Goal: Communication & Community: Share content

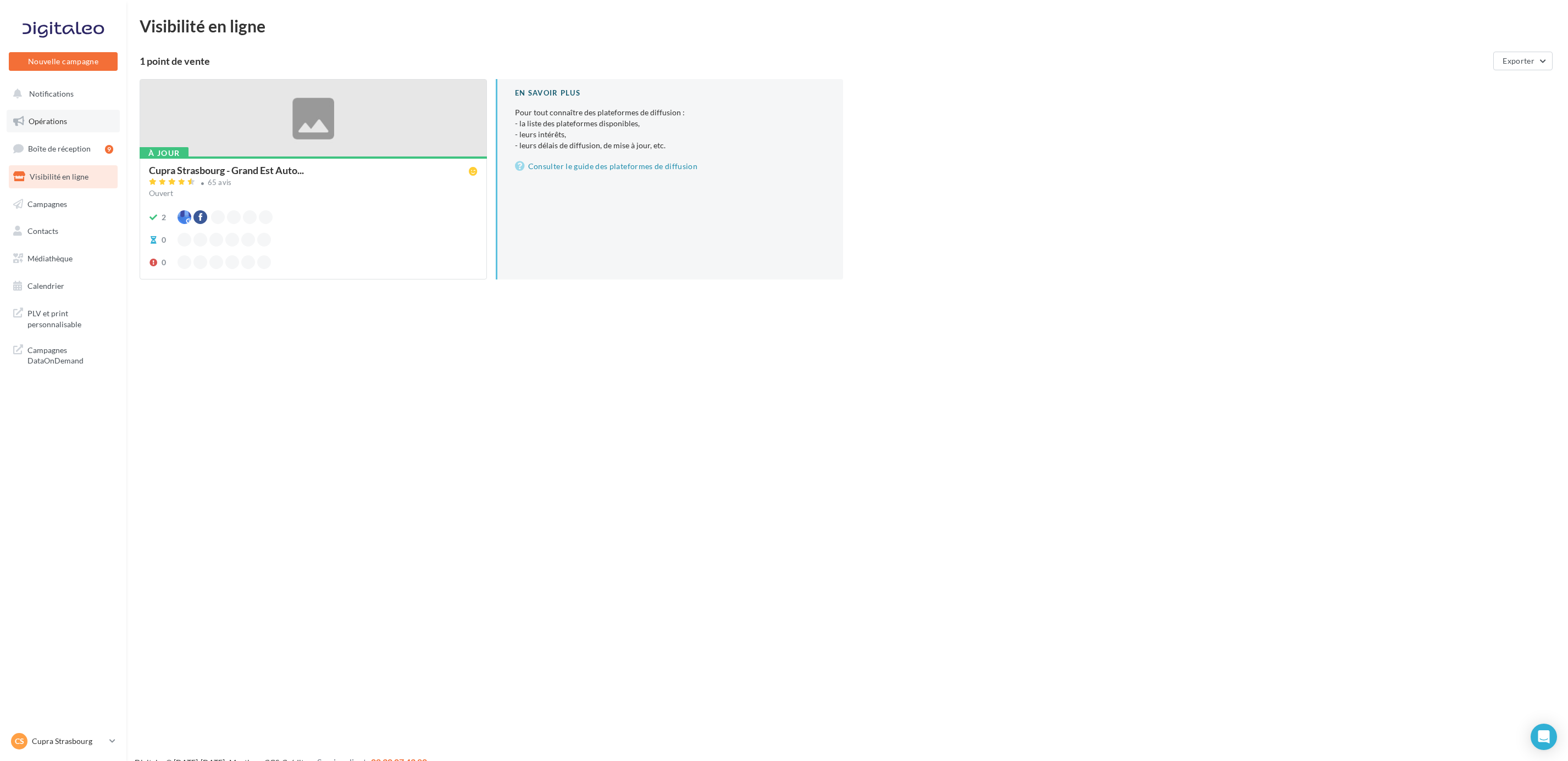
click at [61, 122] on span "Opérations" at bounding box center [48, 121] width 39 height 9
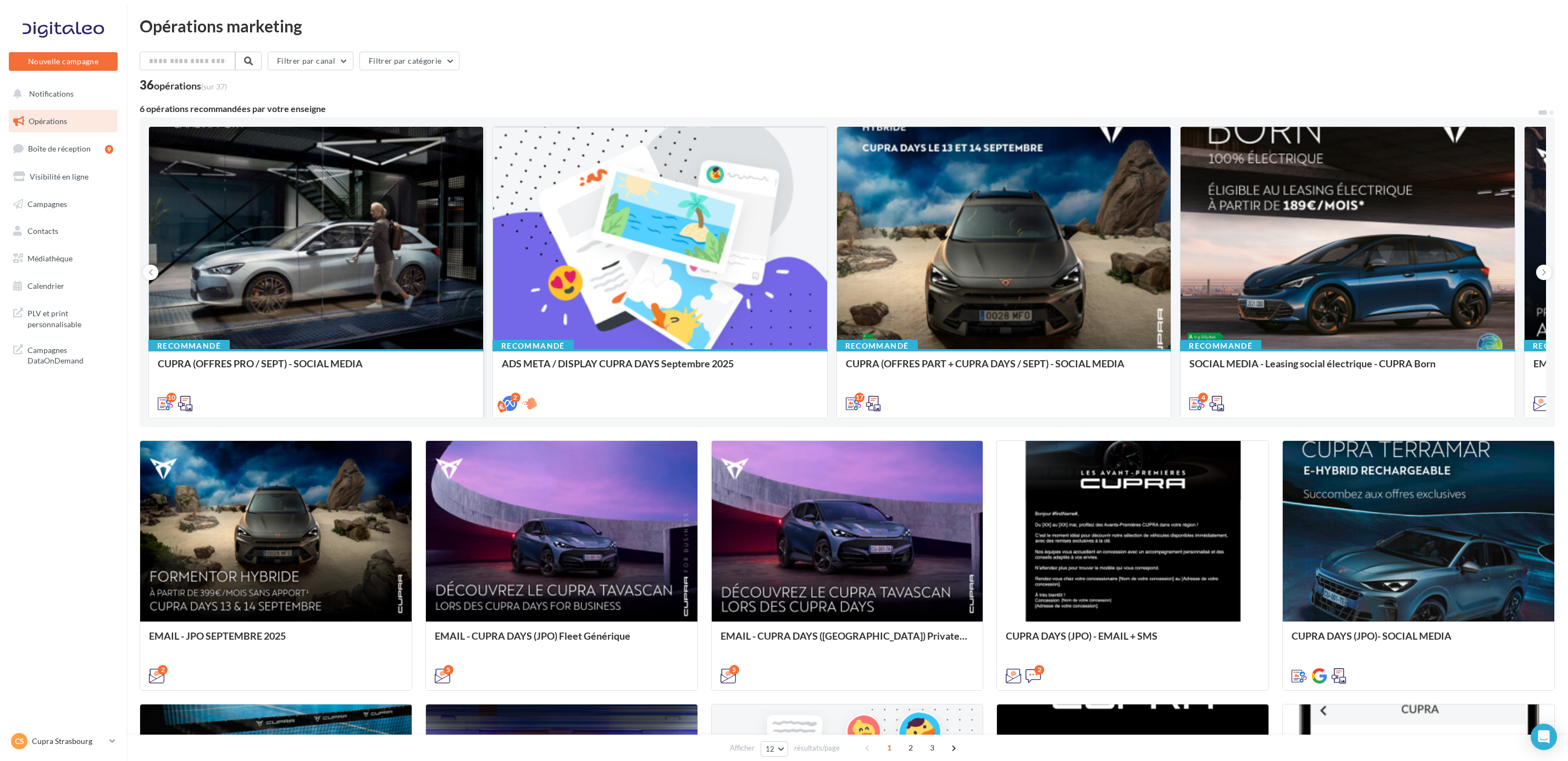
click at [285, 217] on div at bounding box center [316, 238] width 334 height 224
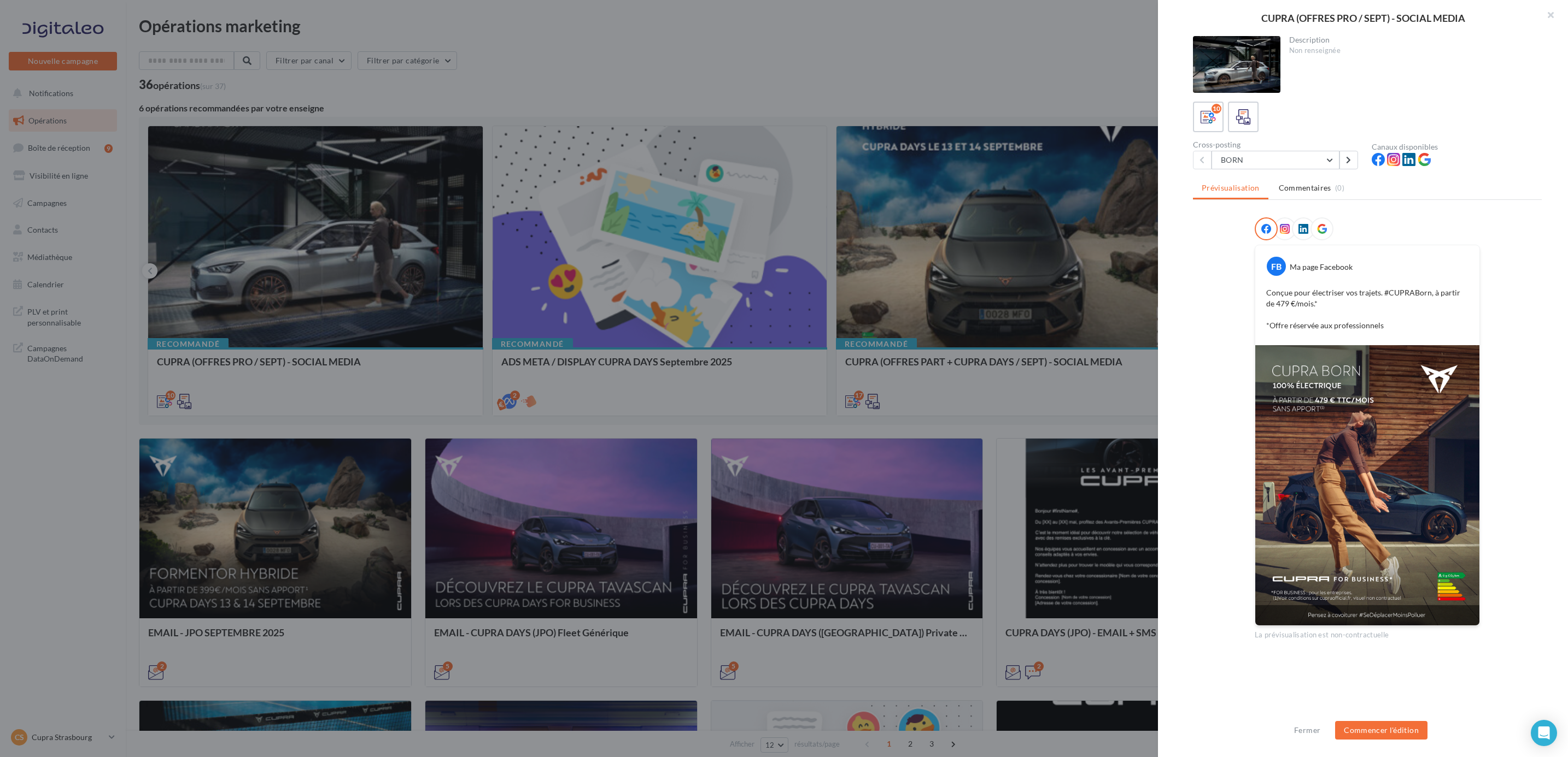
click at [1299, 230] on icon at bounding box center [1303, 229] width 10 height 10
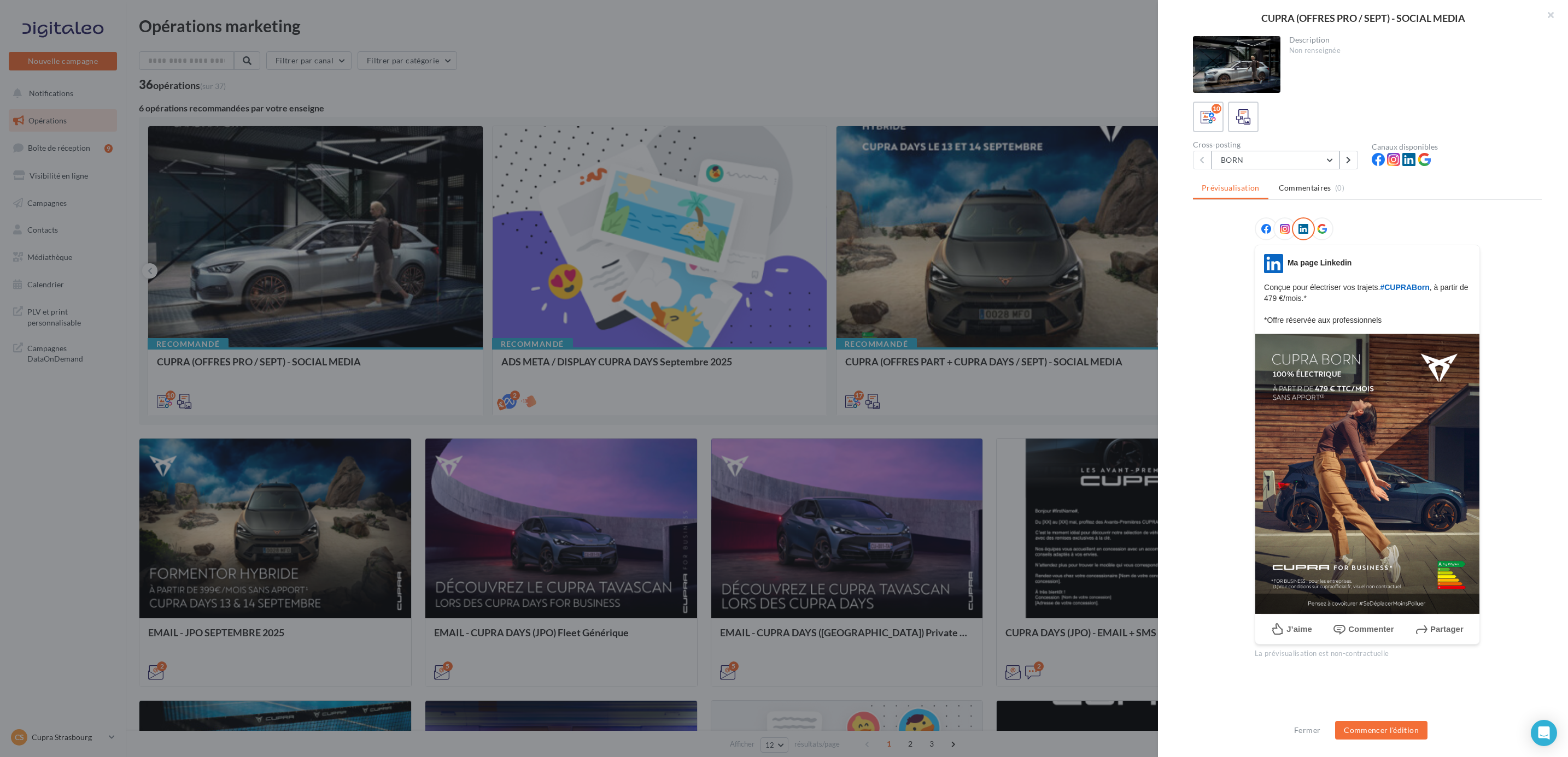
click at [1314, 164] on button "BORN" at bounding box center [1276, 160] width 128 height 18
click at [1269, 210] on button "NOUVELLE BORN" at bounding box center [1293, 216] width 164 height 28
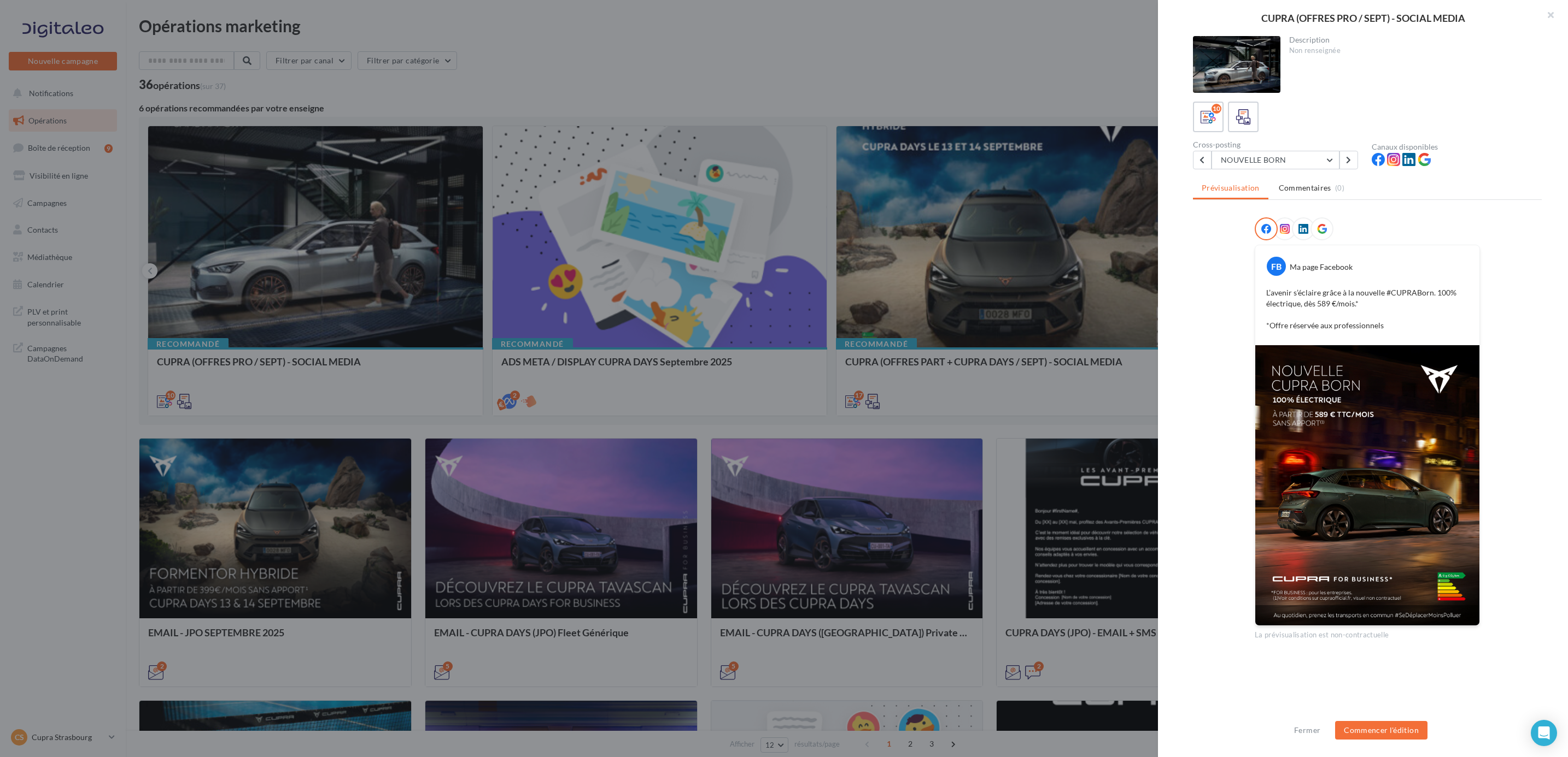
scroll to position [1, 0]
click at [1277, 158] on button "NOUVELLE BORN" at bounding box center [1276, 159] width 128 height 18
click at [1267, 182] on button "BORN" at bounding box center [1293, 187] width 164 height 28
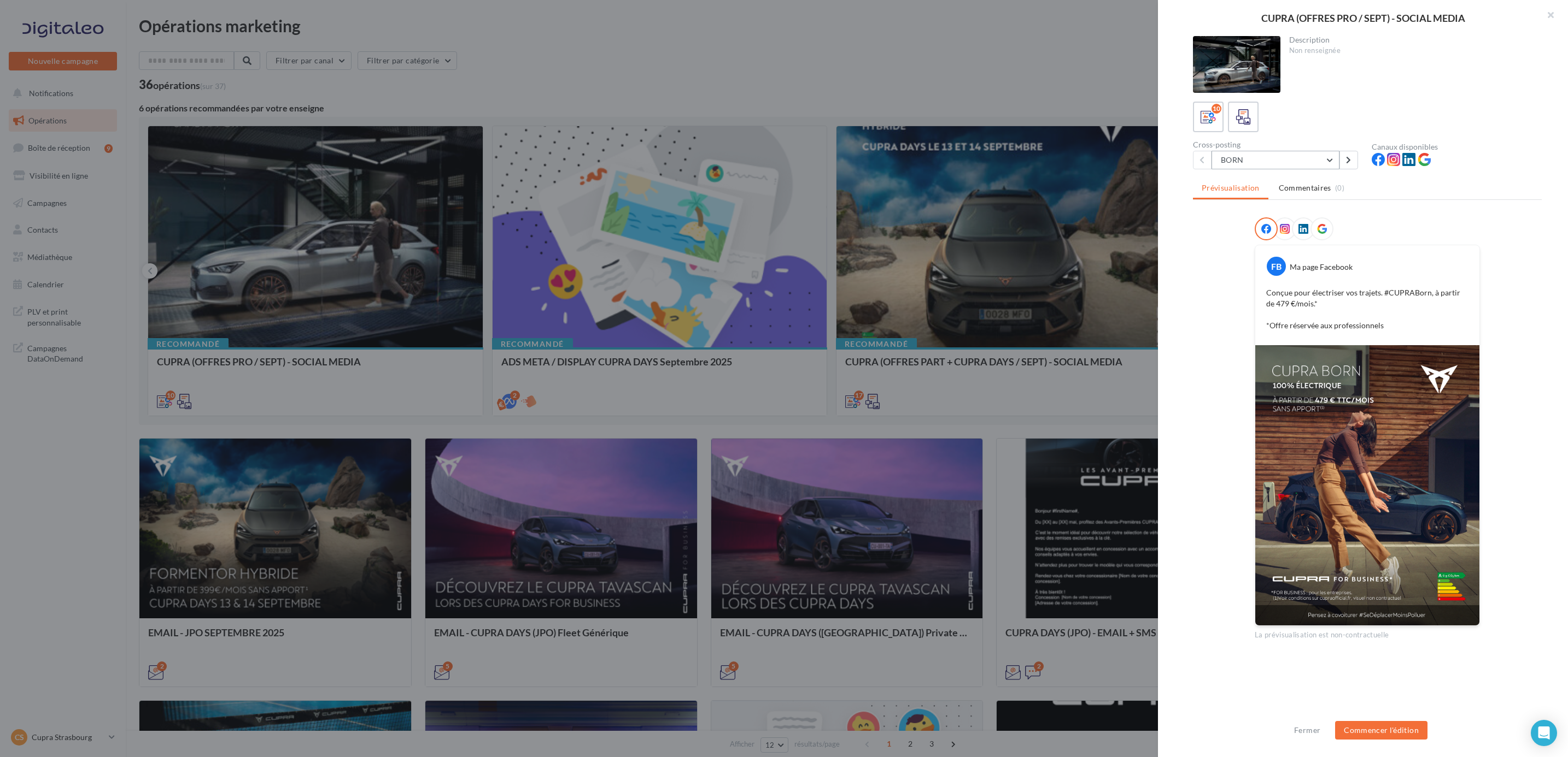
click at [1303, 157] on button "BORN" at bounding box center [1276, 160] width 128 height 18
click at [1273, 209] on button "NOUVELLE BORN" at bounding box center [1293, 216] width 164 height 28
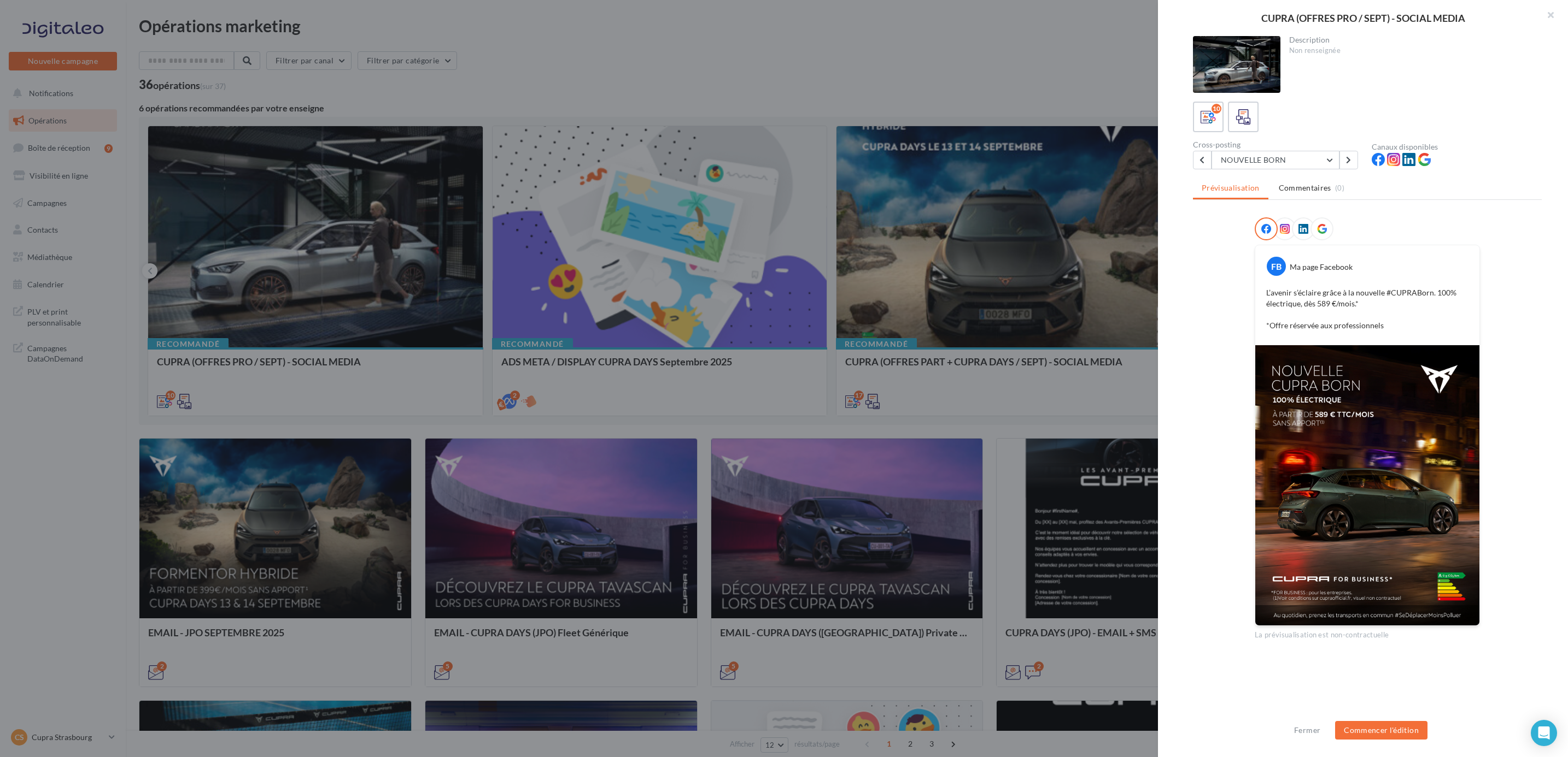
click at [1488, 224] on div at bounding box center [1367, 232] width 349 height 27
click at [1402, 729] on button "Commencer l'édition" at bounding box center [1381, 730] width 93 height 18
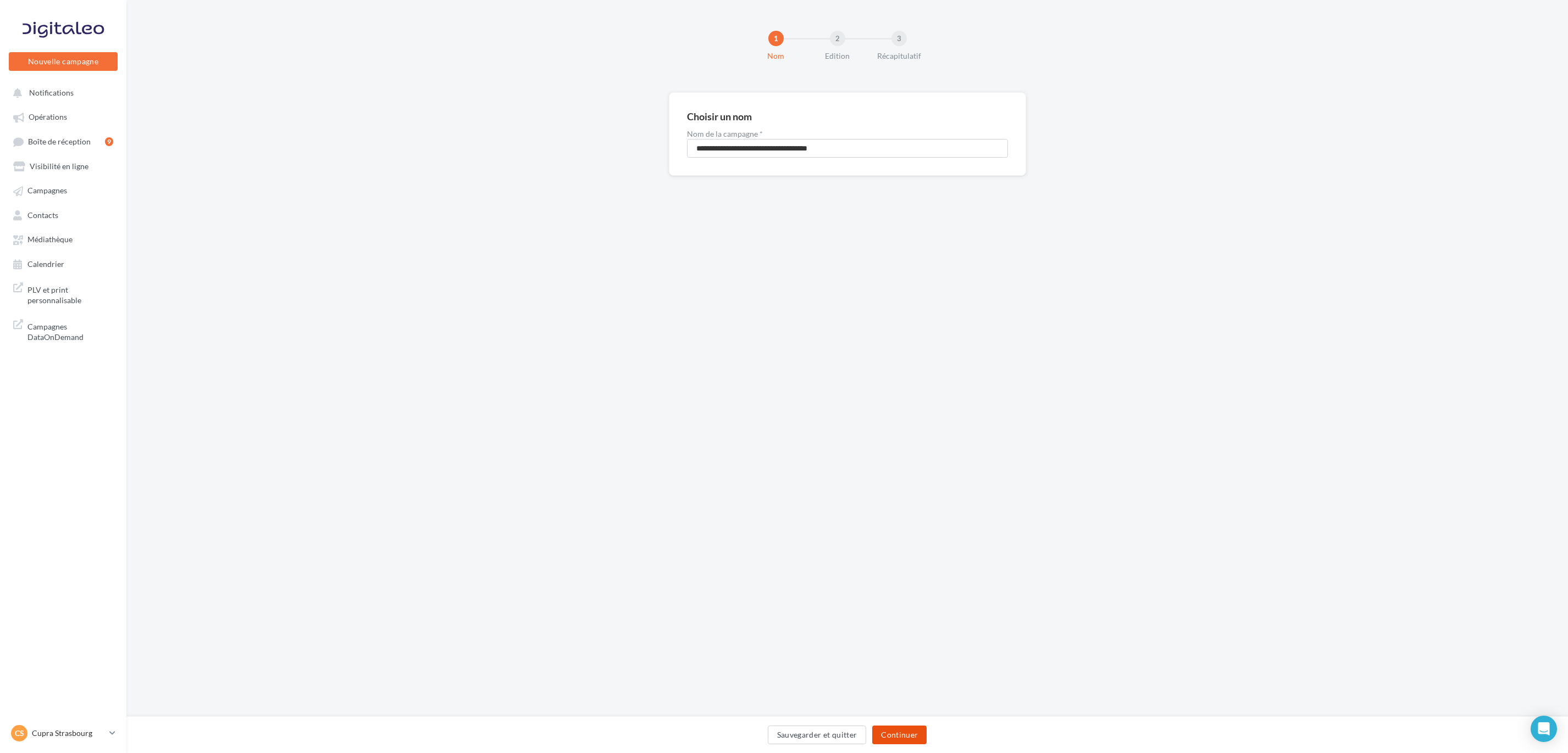
click at [911, 741] on button "Continuer" at bounding box center [899, 736] width 54 height 18
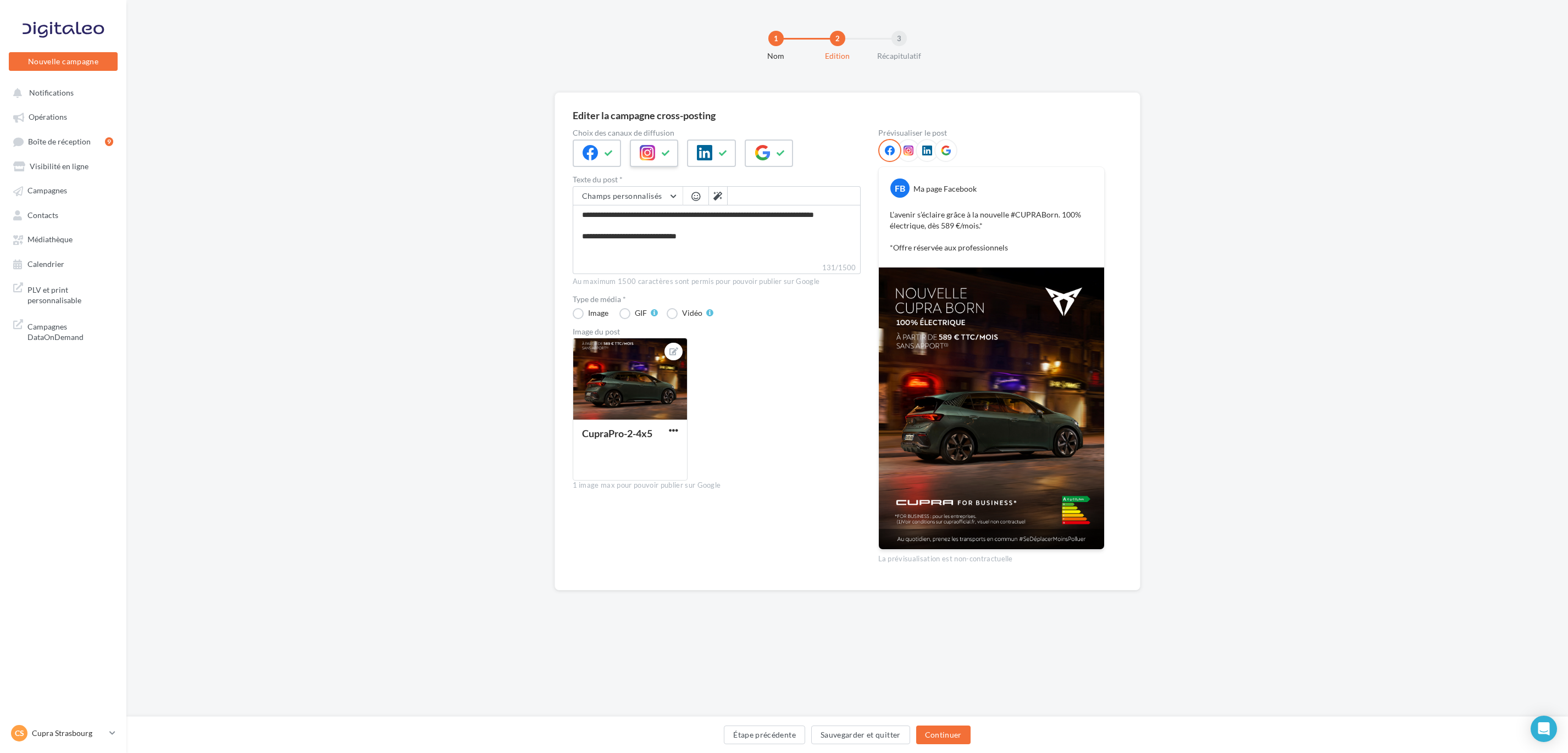
drag, startPoint x: 642, startPoint y: 154, endPoint x: 651, endPoint y: 156, distance: 9.2
click at [642, 154] on icon at bounding box center [647, 153] width 16 height 16
click at [774, 154] on button at bounding box center [781, 154] width 13 height 17
click at [607, 150] on icon at bounding box center [610, 153] width 9 height 7
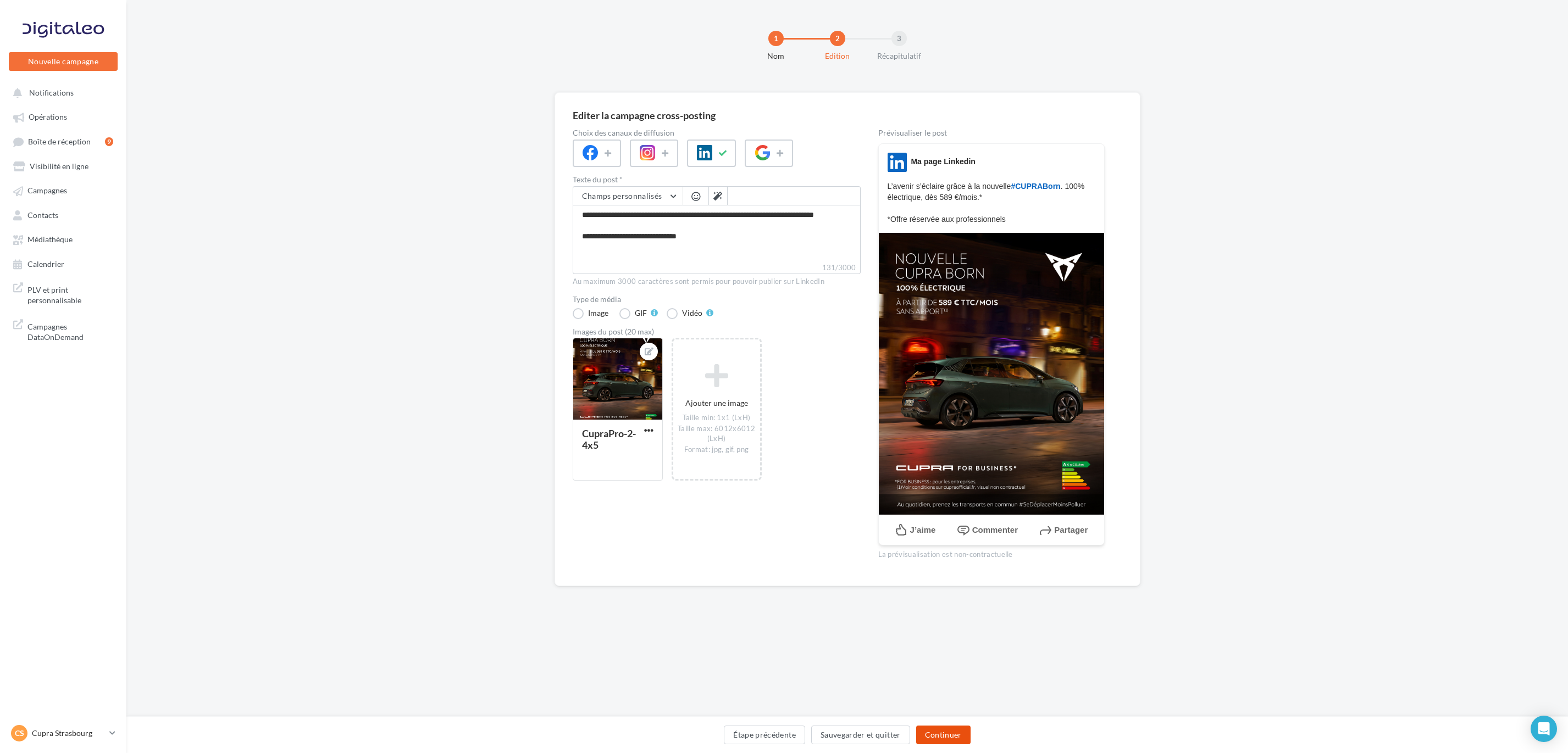
click at [958, 737] on button "Continuer" at bounding box center [943, 736] width 54 height 18
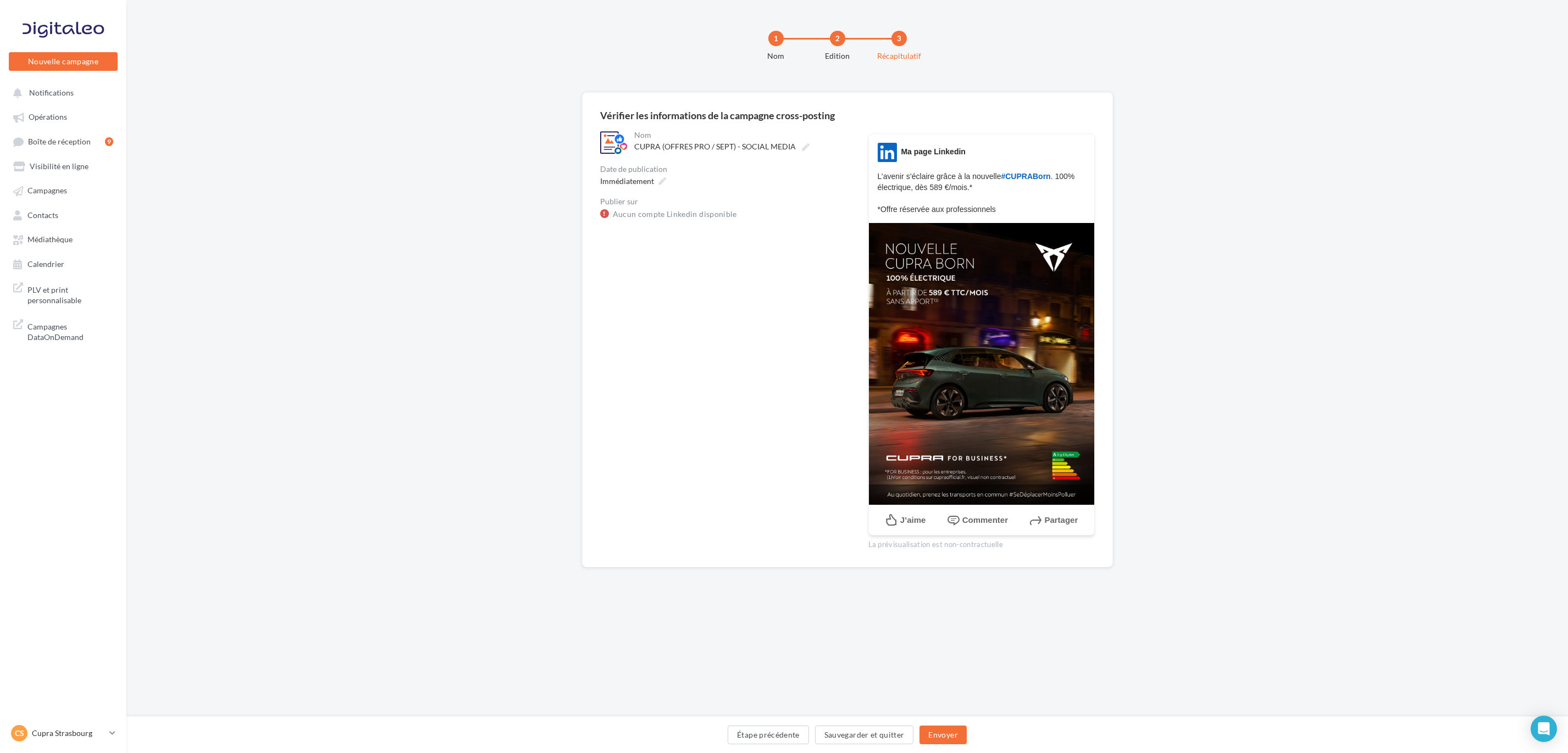
click at [648, 205] on div "Publier sur" at bounding box center [726, 202] width 250 height 7
click at [670, 219] on link "Aucun compte Linkedin disponible" at bounding box center [675, 214] width 124 height 13
click at [1019, 369] on img at bounding box center [981, 364] width 226 height 282
drag, startPoint x: 979, startPoint y: 344, endPoint x: 922, endPoint y: 214, distance: 141.9
click at [922, 214] on p "L’avenir s’éclaire grâce à la nouvelle #CUPRABorn . 100% électrique, dès 589 €/…" at bounding box center [981, 193] width 208 height 44
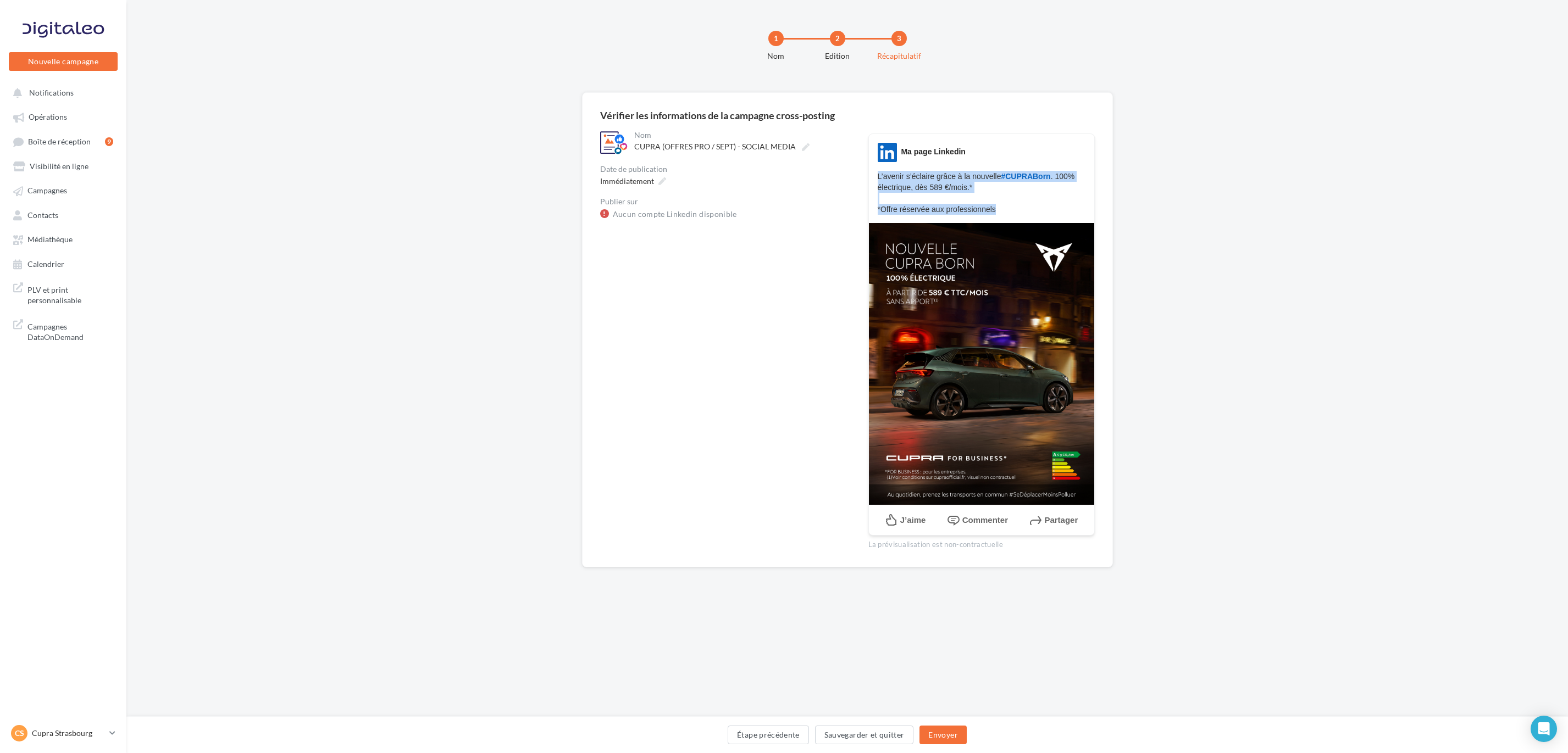
drag, startPoint x: 1011, startPoint y: 214, endPoint x: 877, endPoint y: 167, distance: 142.0
click at [877, 167] on div "LinkedIn Ma page Linkedin L’avenir s’éclaire grâce à la nouvelle #CUPRABorn . 1…" at bounding box center [981, 179] width 226 height 72
copy p "L’avenir s’éclaire grâce à la nouvelle #CUPRABorn . 100% électrique, dès 589 €/…"
click at [1227, 294] on div "**********" at bounding box center [847, 347] width 1442 height 511
drag, startPoint x: 957, startPoint y: 358, endPoint x: 854, endPoint y: 177, distance: 208.3
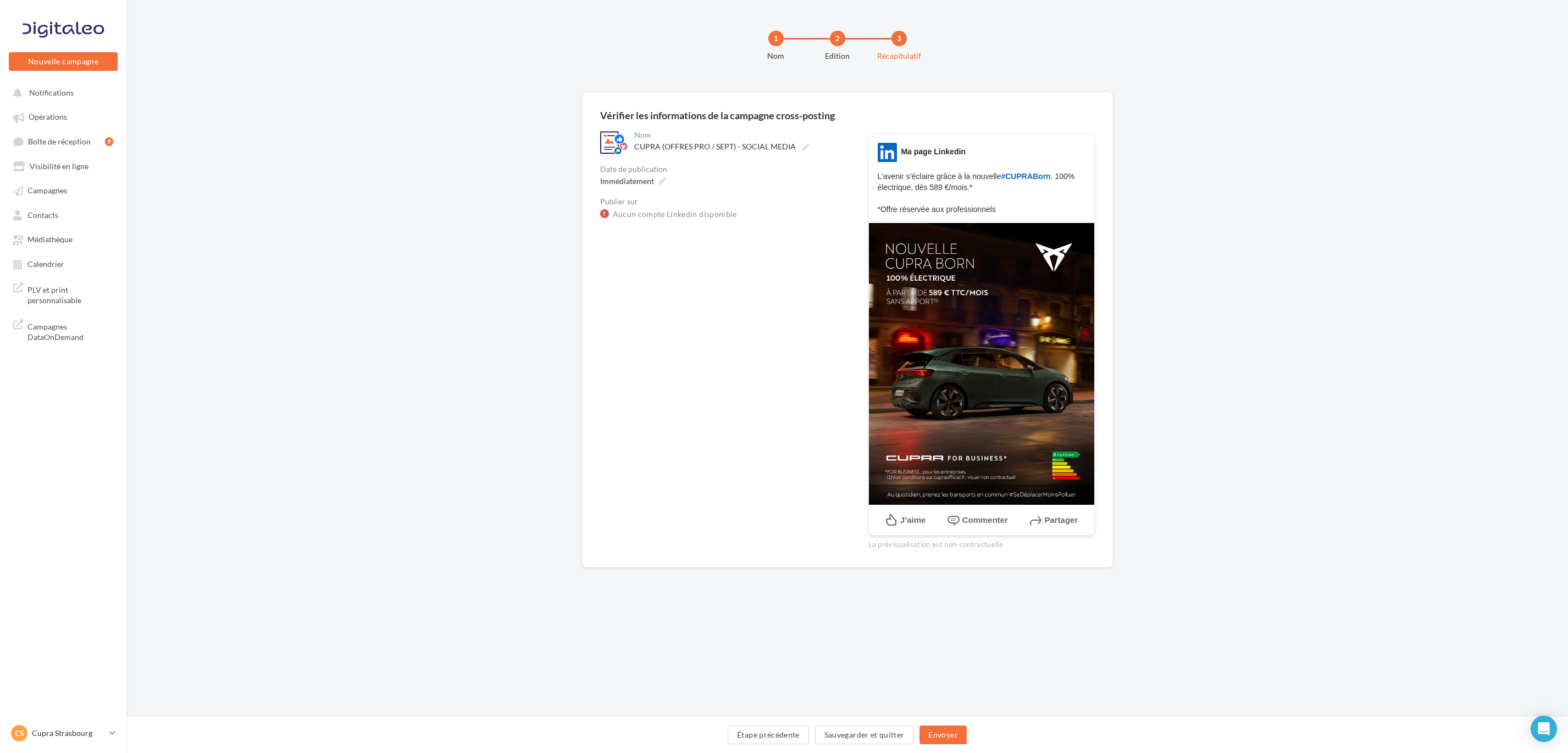
click at [854, 177] on div "**********" at bounding box center [847, 339] width 494 height 421
click at [58, 243] on span "Médiathèque" at bounding box center [50, 240] width 45 height 9
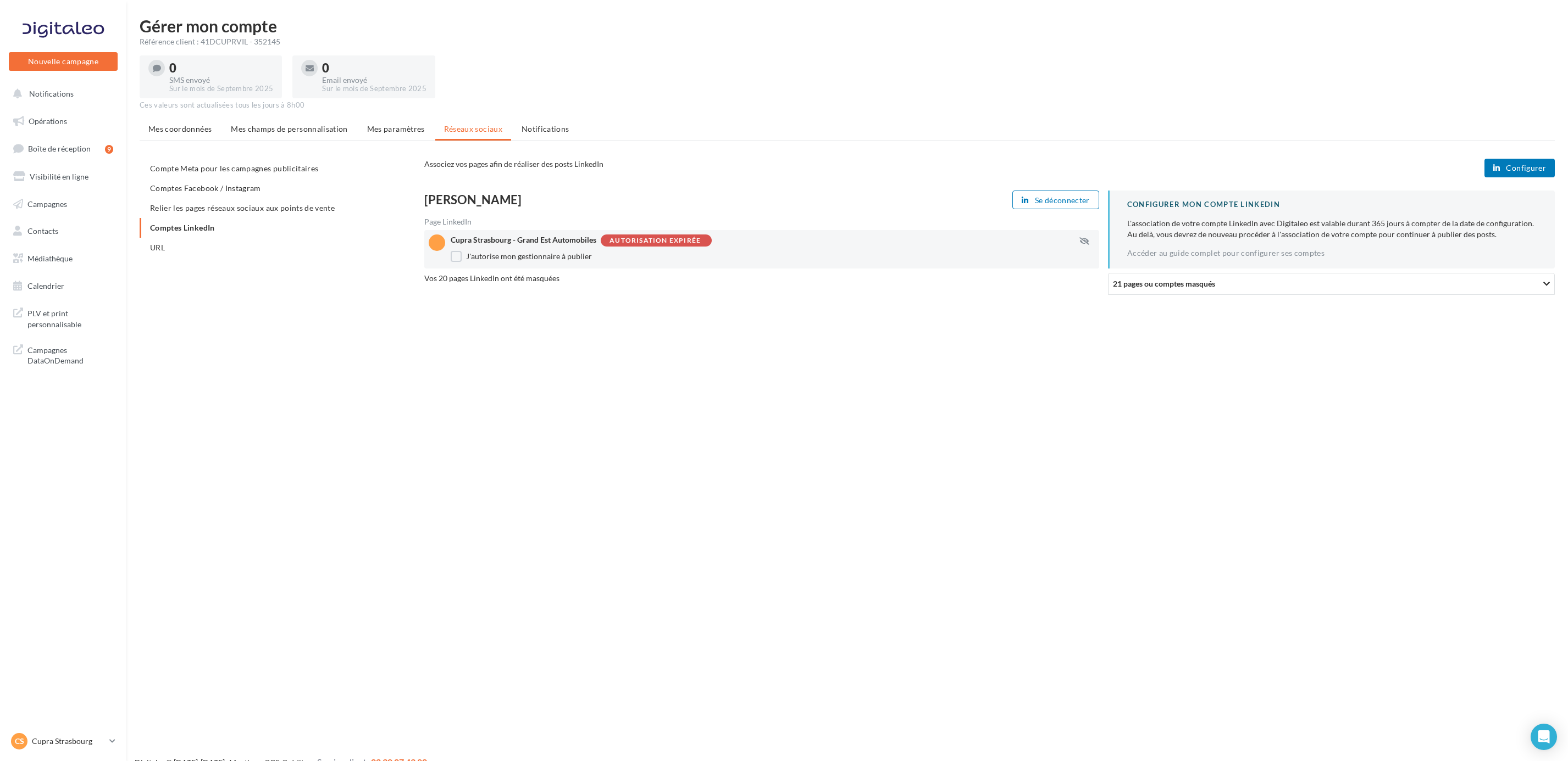
click at [679, 239] on div "Autorisation expirée" at bounding box center [655, 241] width 91 height 7
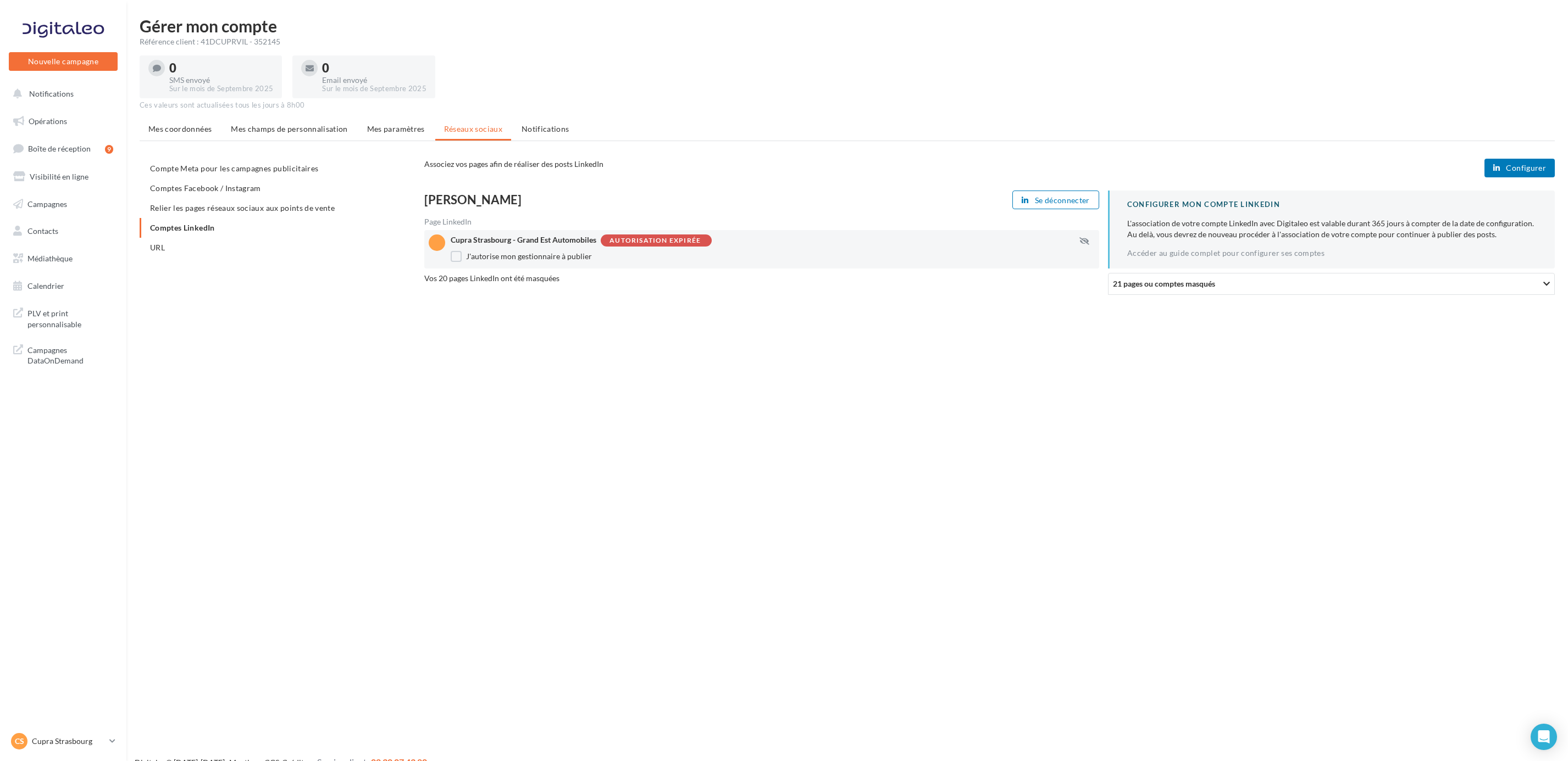
click at [496, 275] on div "Vos 20 pages LinkedIn ont été masquées" at bounding box center [761, 279] width 675 height 11
drag, startPoint x: 446, startPoint y: 277, endPoint x: 711, endPoint y: 277, distance: 265.0
click at [711, 277] on div "Vos 20 pages LinkedIn ont été masquées" at bounding box center [761, 279] width 675 height 11
drag, startPoint x: 711, startPoint y: 277, endPoint x: 726, endPoint y: 337, distance: 61.8
click at [726, 337] on div "Gérer mon compte Référence client : 41DCUPRVIL - 352145 0 SMS envoyé Sur le moi…" at bounding box center [847, 179] width 1442 height 324
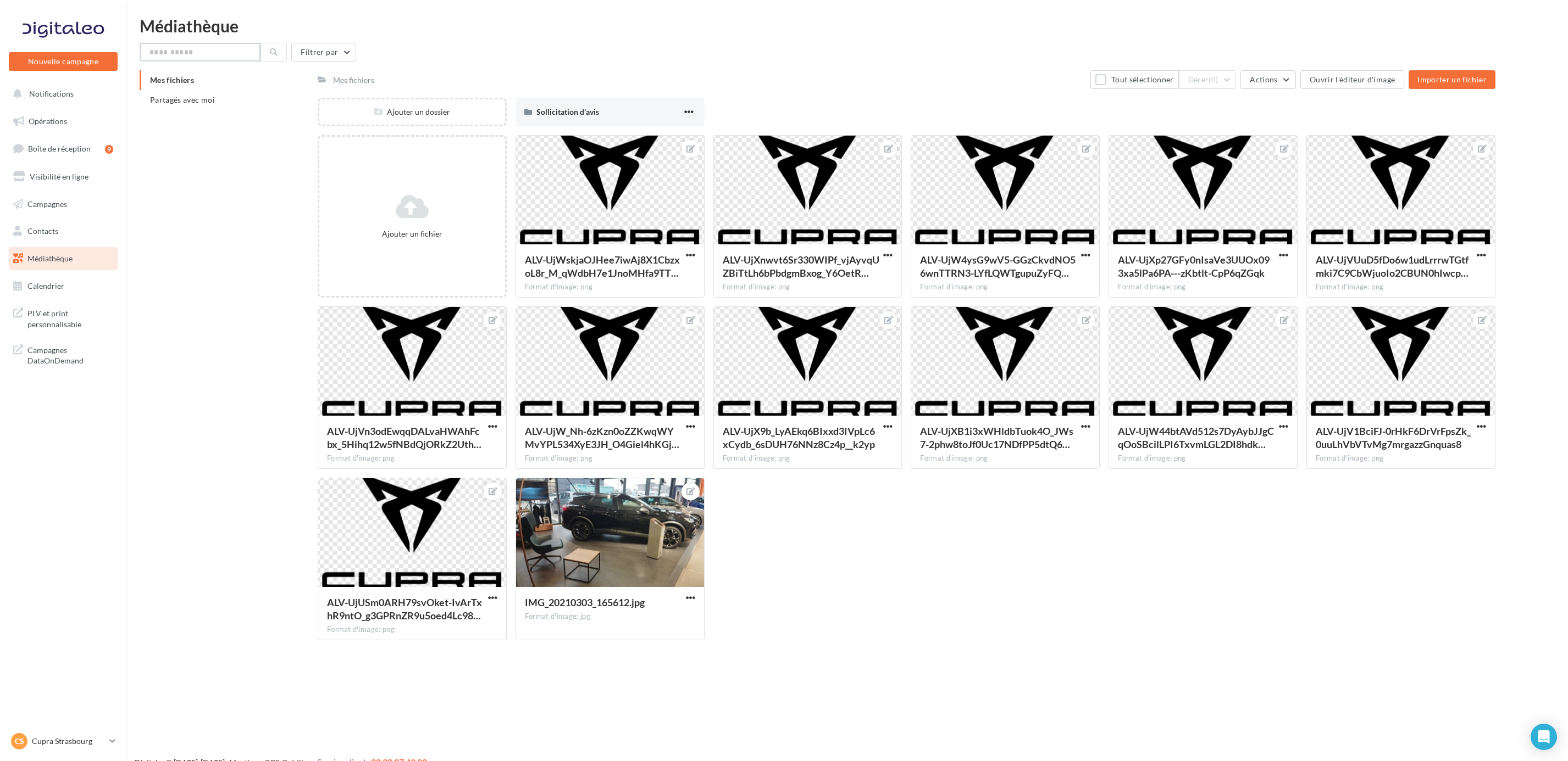
click at [229, 49] on input "text" at bounding box center [200, 52] width 121 height 18
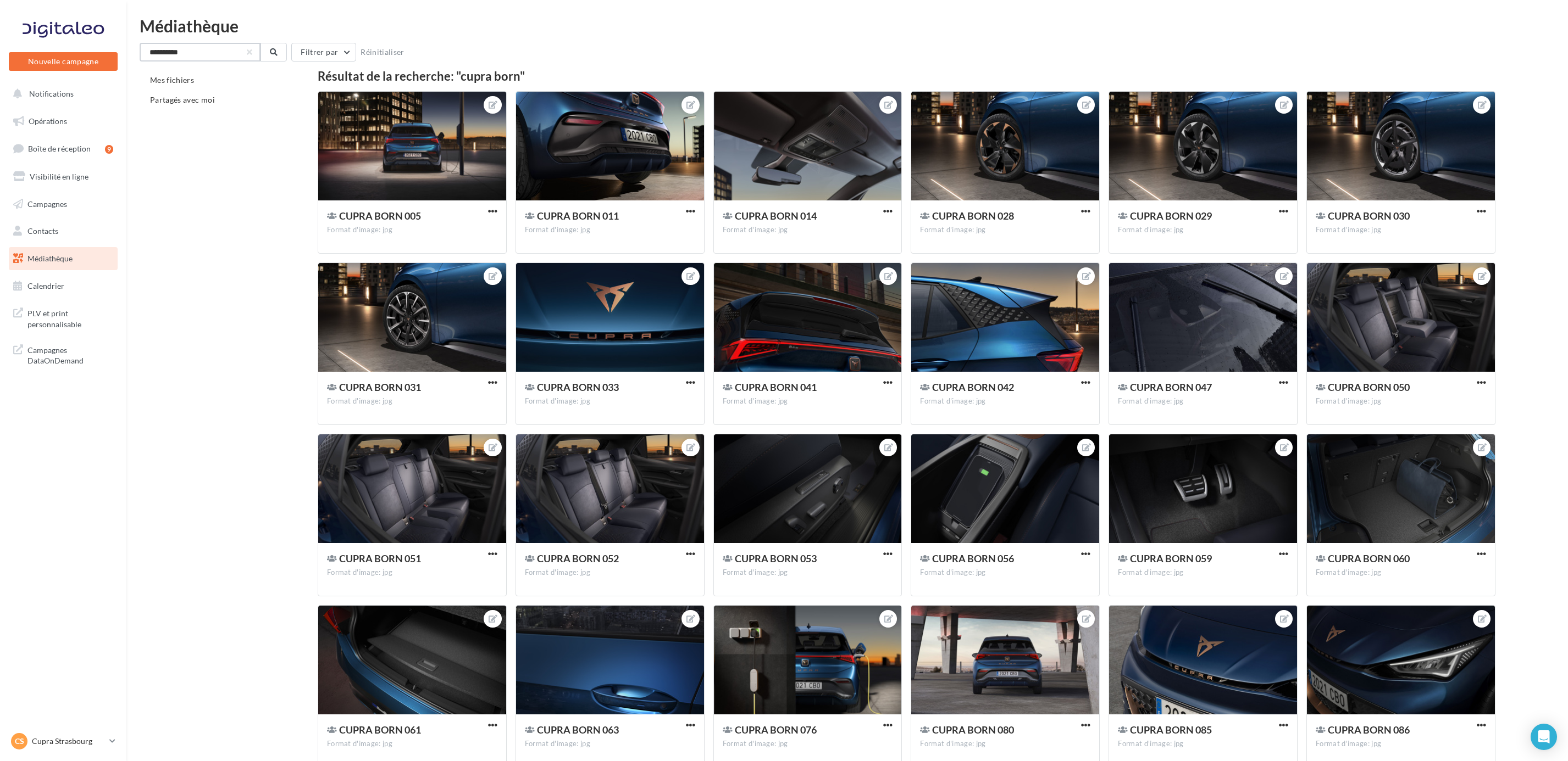
click at [228, 49] on input "**********" at bounding box center [200, 52] width 121 height 18
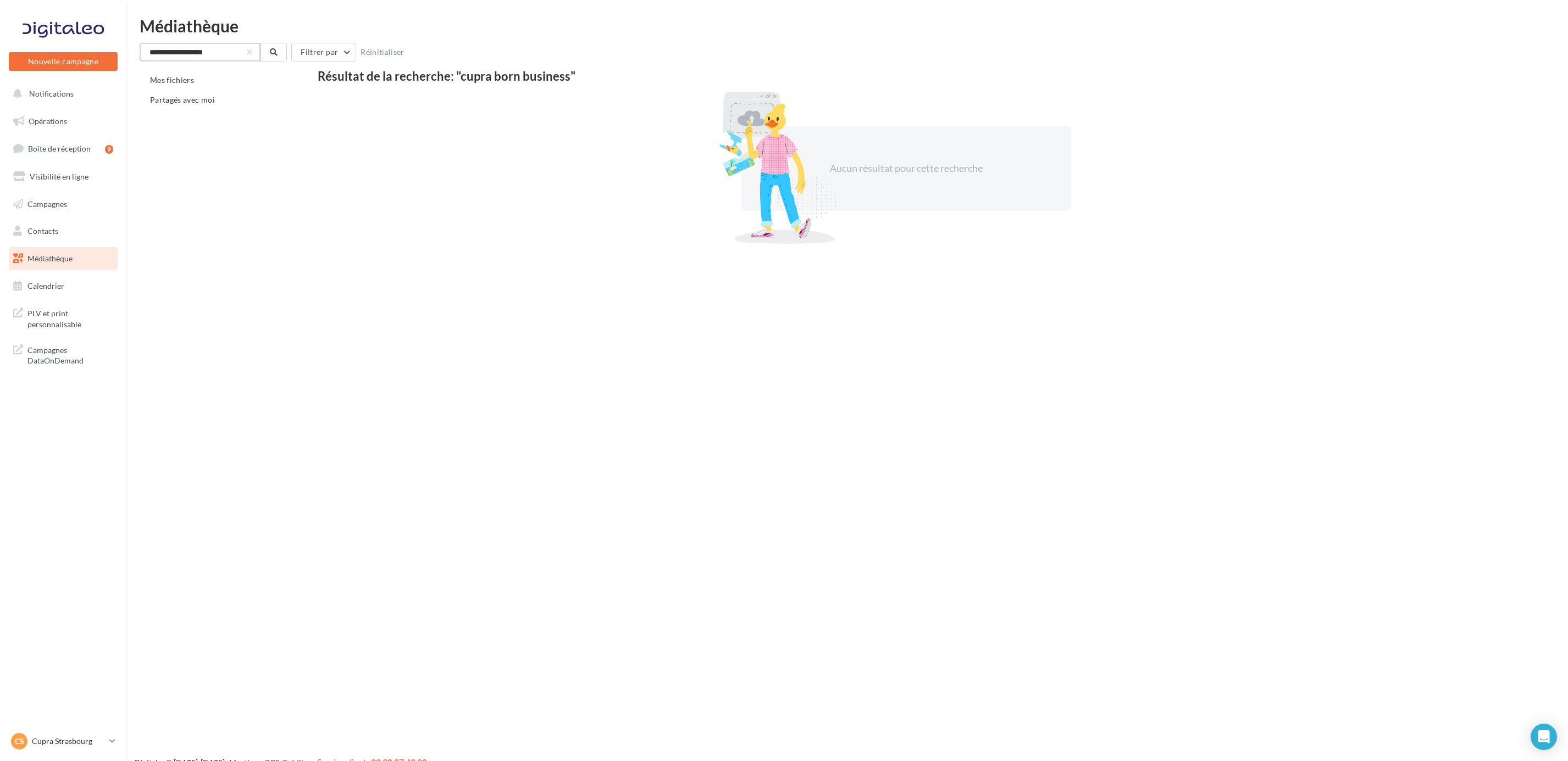
click at [228, 49] on input "**********" at bounding box center [200, 52] width 121 height 18
type input "**********"
click at [48, 190] on ul "Opérations Boîte de réception 9 Visibilité en ligne Campagnes Contacts Mes cibl…" at bounding box center [64, 204] width 118 height 197
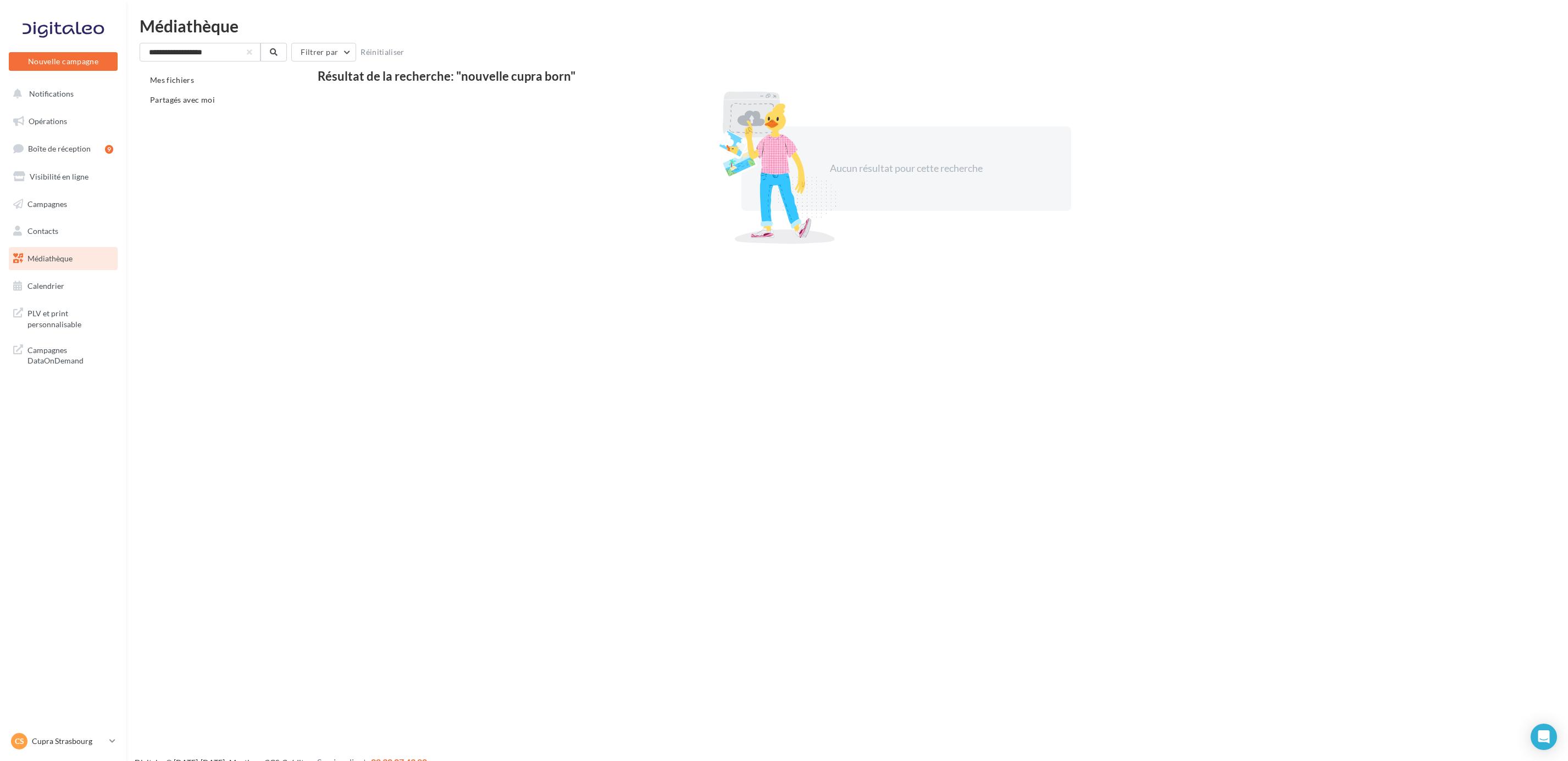
click at [56, 262] on span "Médiathèque" at bounding box center [50, 259] width 45 height 9
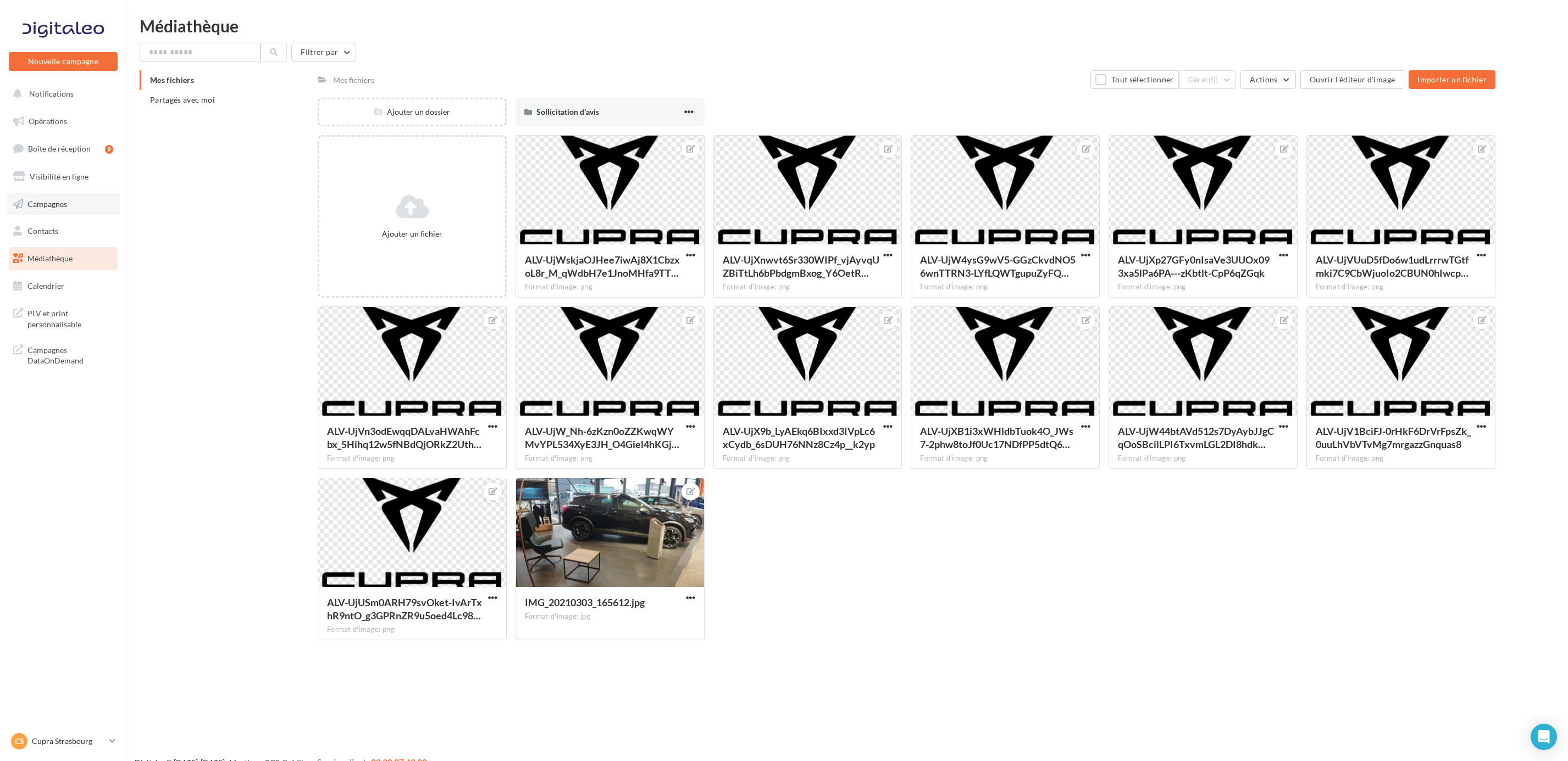
click at [64, 213] on link "Campagnes" at bounding box center [63, 204] width 113 height 23
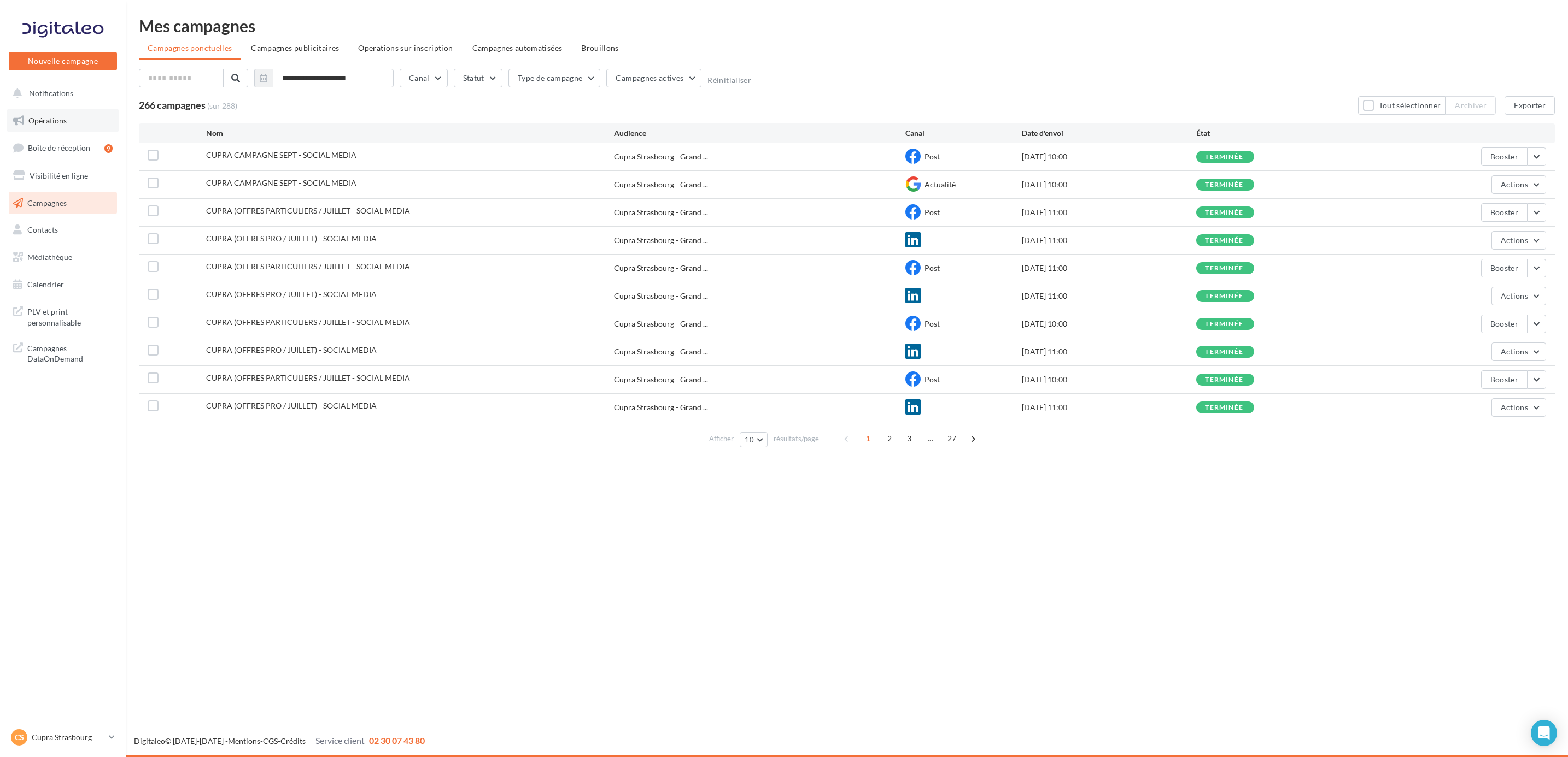
click at [56, 124] on span "Opérations" at bounding box center [48, 121] width 38 height 9
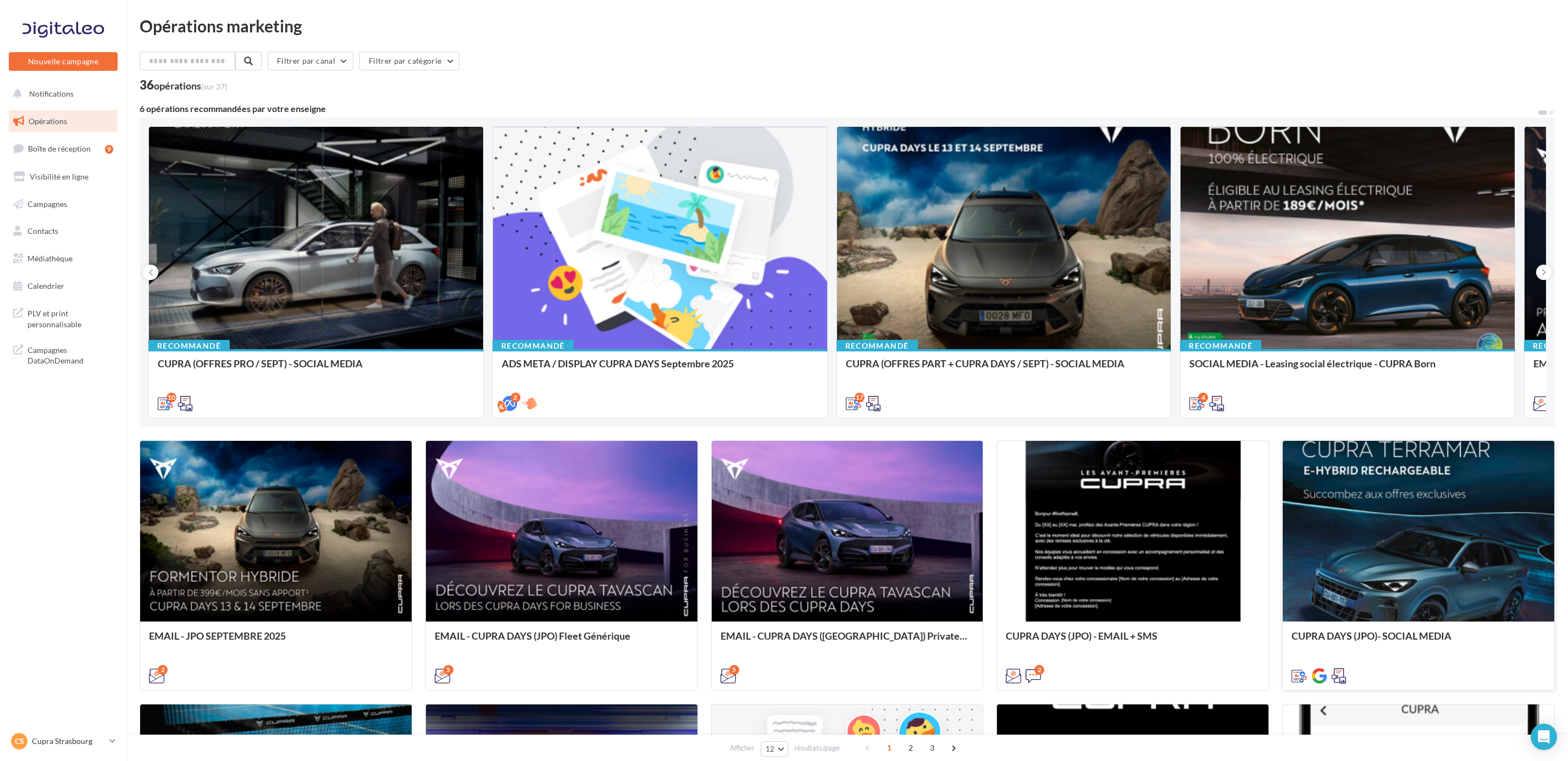
click at [1407, 511] on div at bounding box center [1418, 532] width 272 height 182
click at [296, 229] on div at bounding box center [316, 238] width 334 height 224
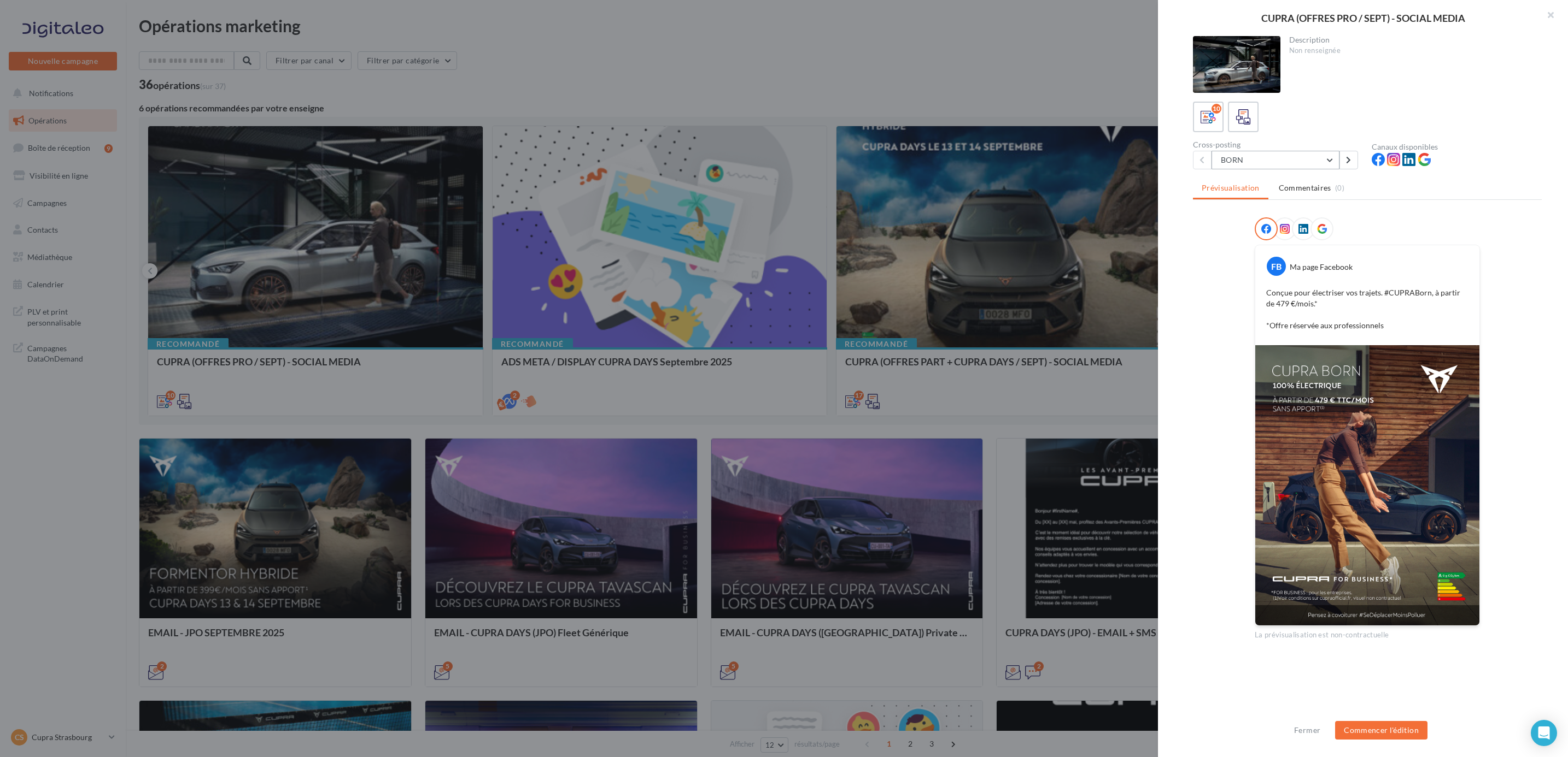
click at [1316, 168] on button "BORN" at bounding box center [1276, 160] width 128 height 18
click at [1260, 274] on button "LEON 5P" at bounding box center [1293, 280] width 164 height 28
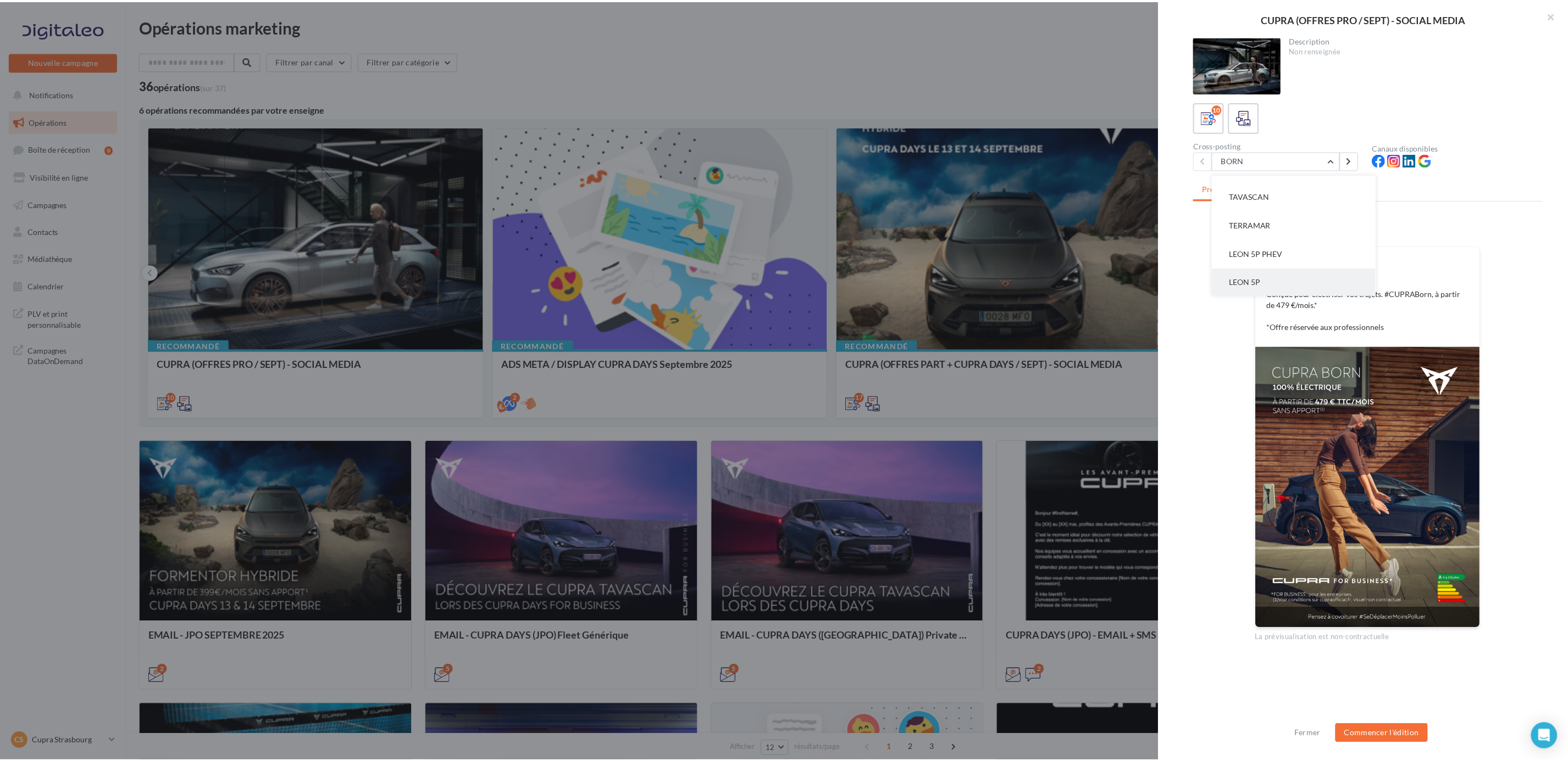
scroll to position [0, 0]
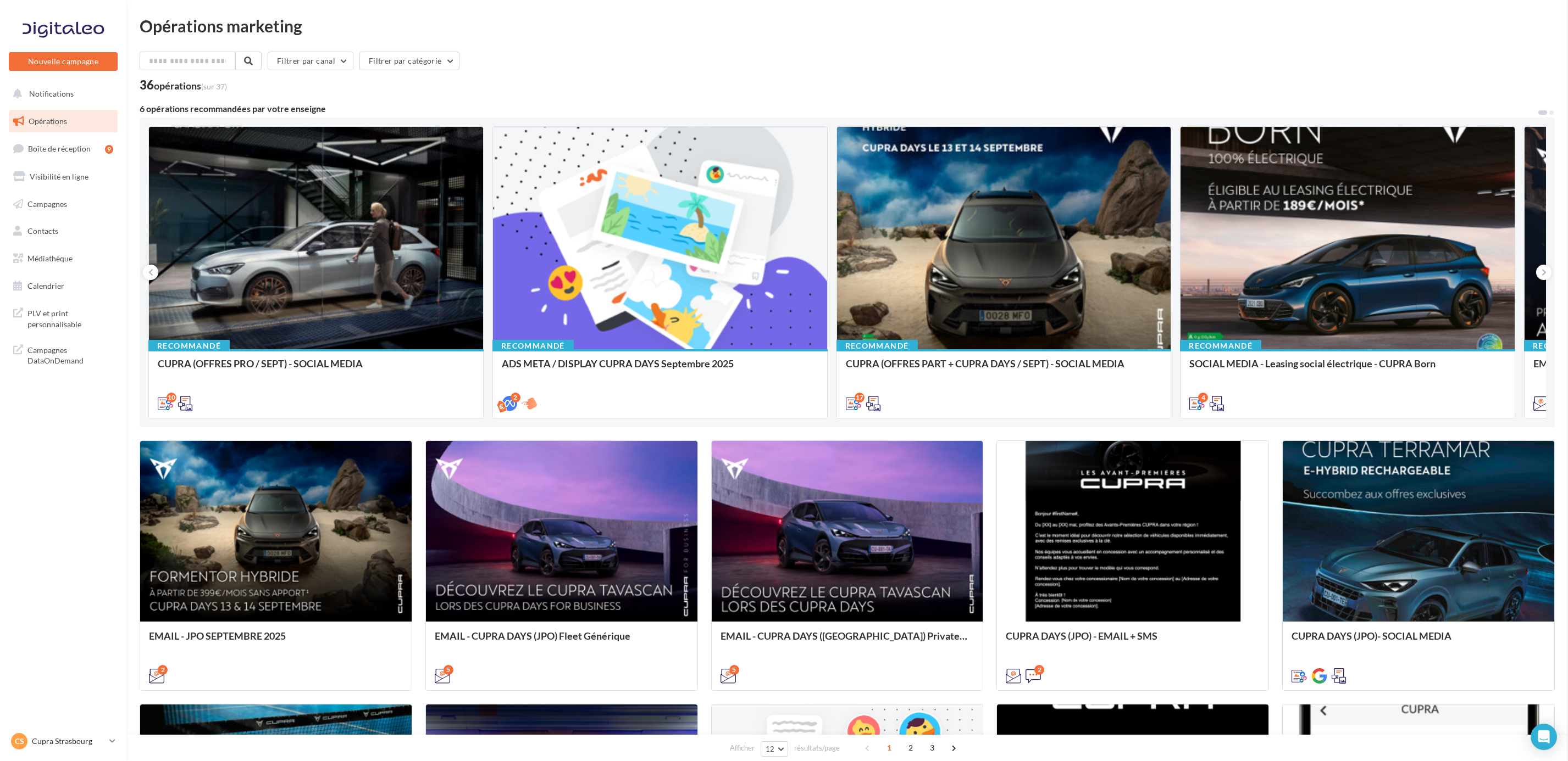
click at [92, 745] on p "Cupra Strasbourg" at bounding box center [68, 742] width 73 height 11
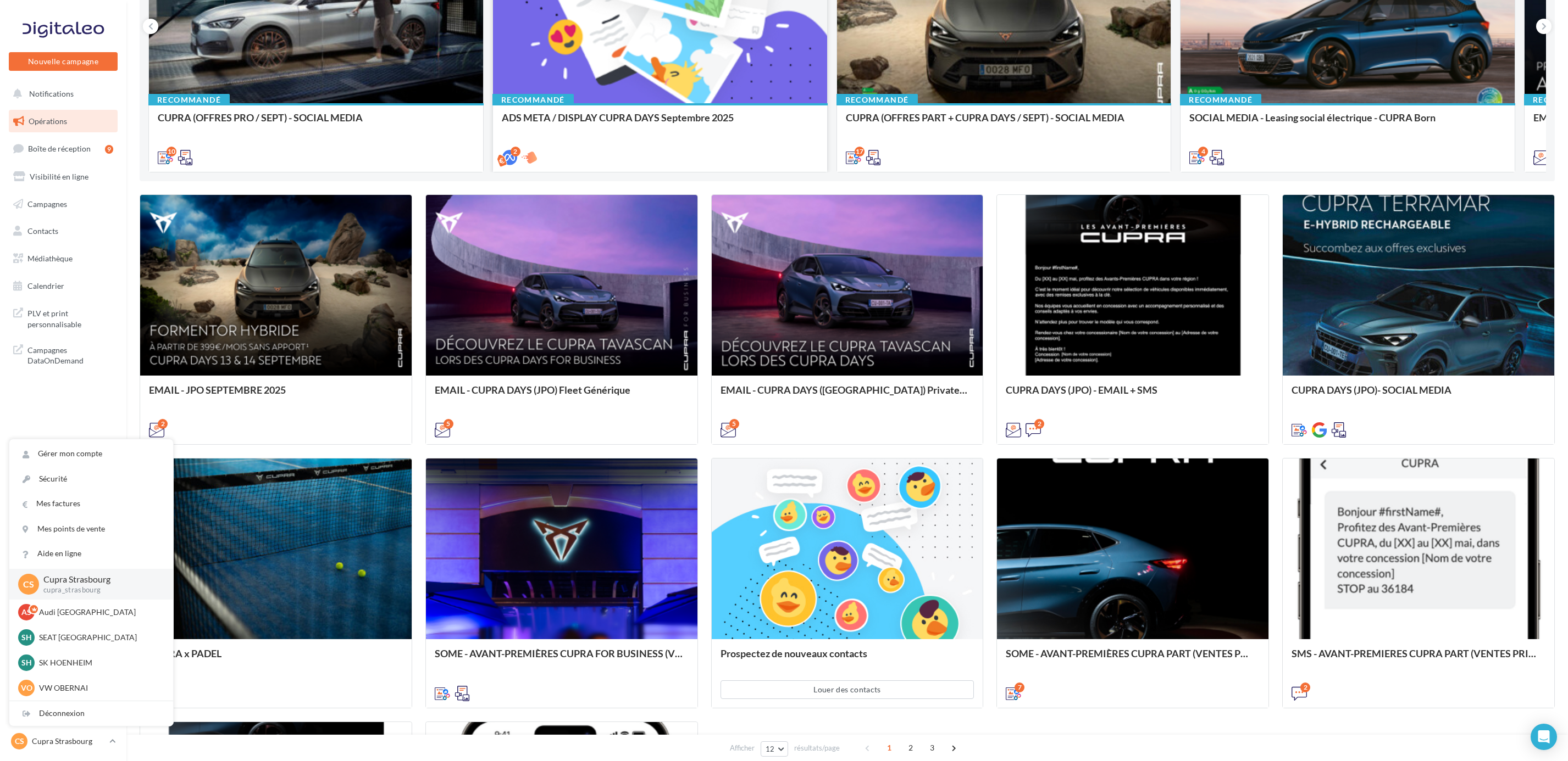
scroll to position [248, 0]
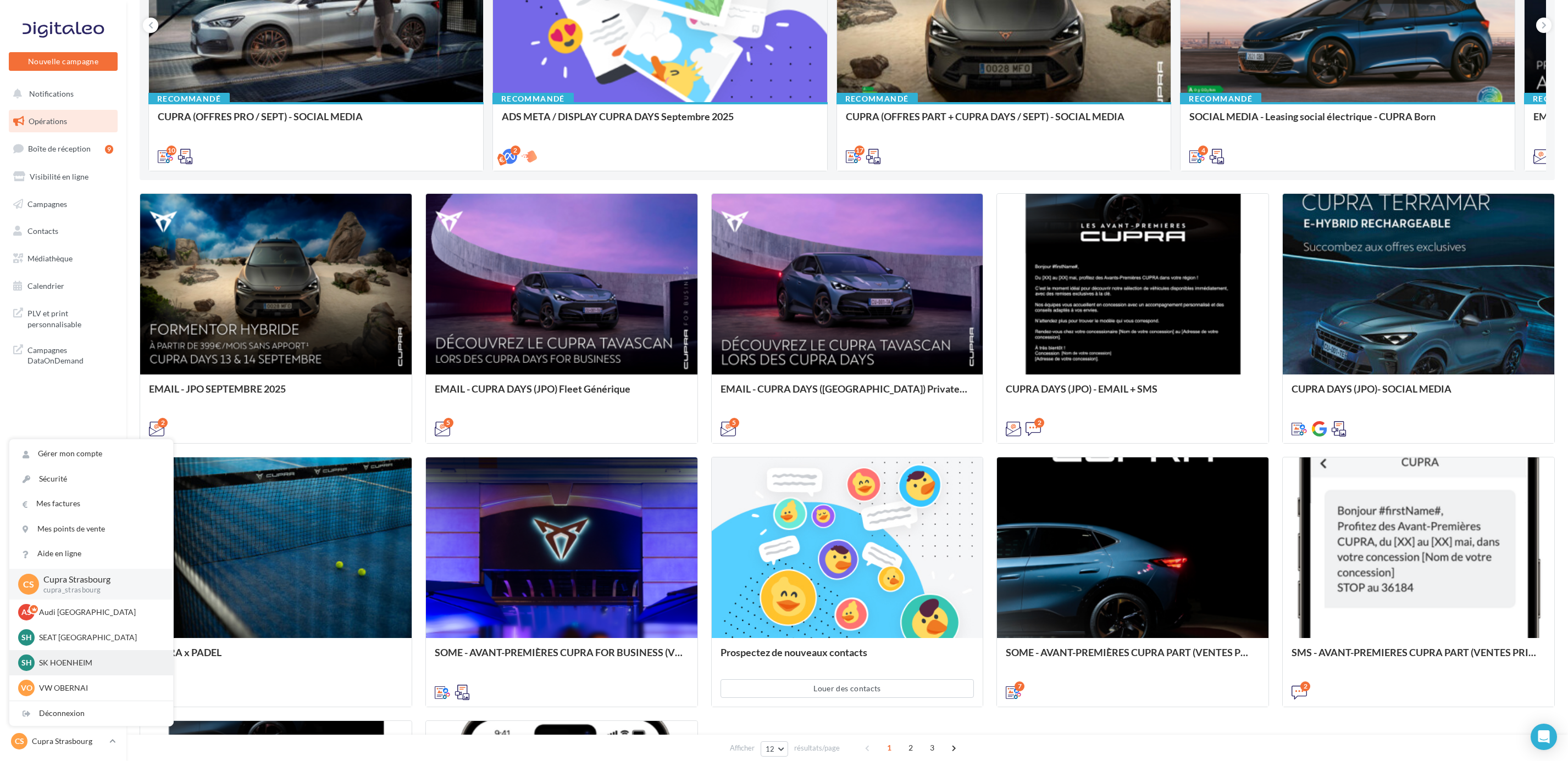
click at [66, 659] on p "SK HOENHEIM" at bounding box center [99, 663] width 121 height 11
